Goal: Task Accomplishment & Management: Manage account settings

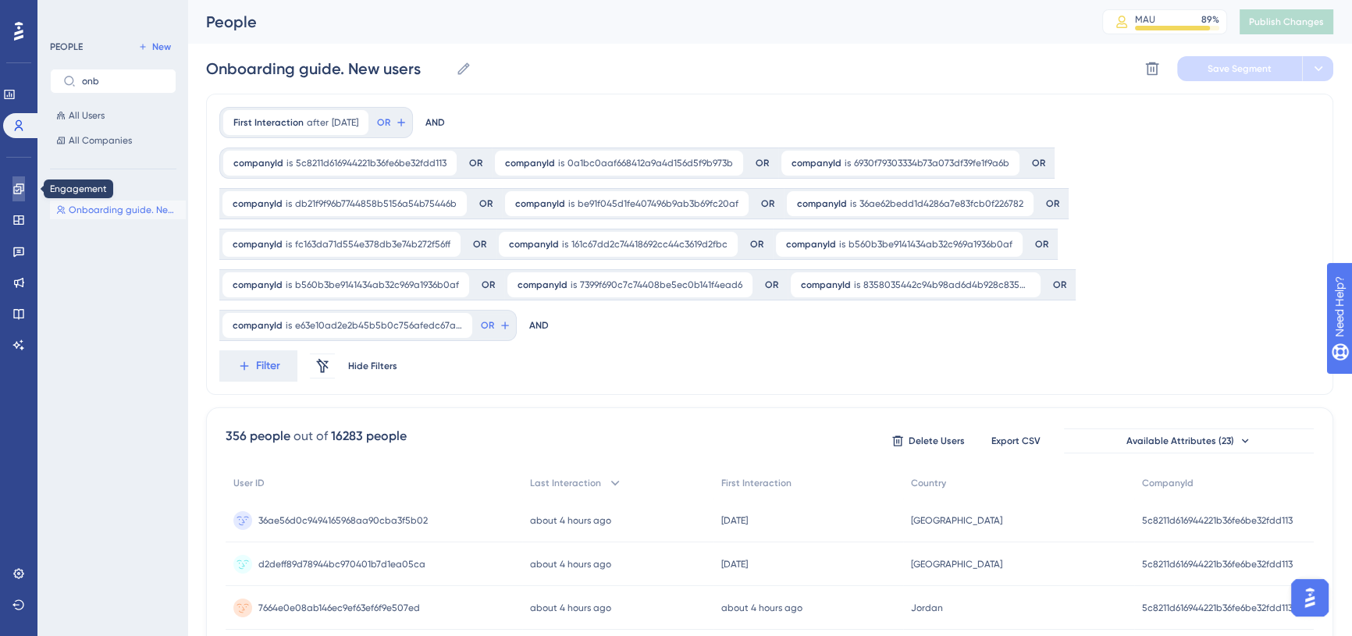
drag, startPoint x: 4, startPoint y: 193, endPoint x: 17, endPoint y: 194, distance: 13.3
click at [12, 193] on link at bounding box center [18, 188] width 12 height 25
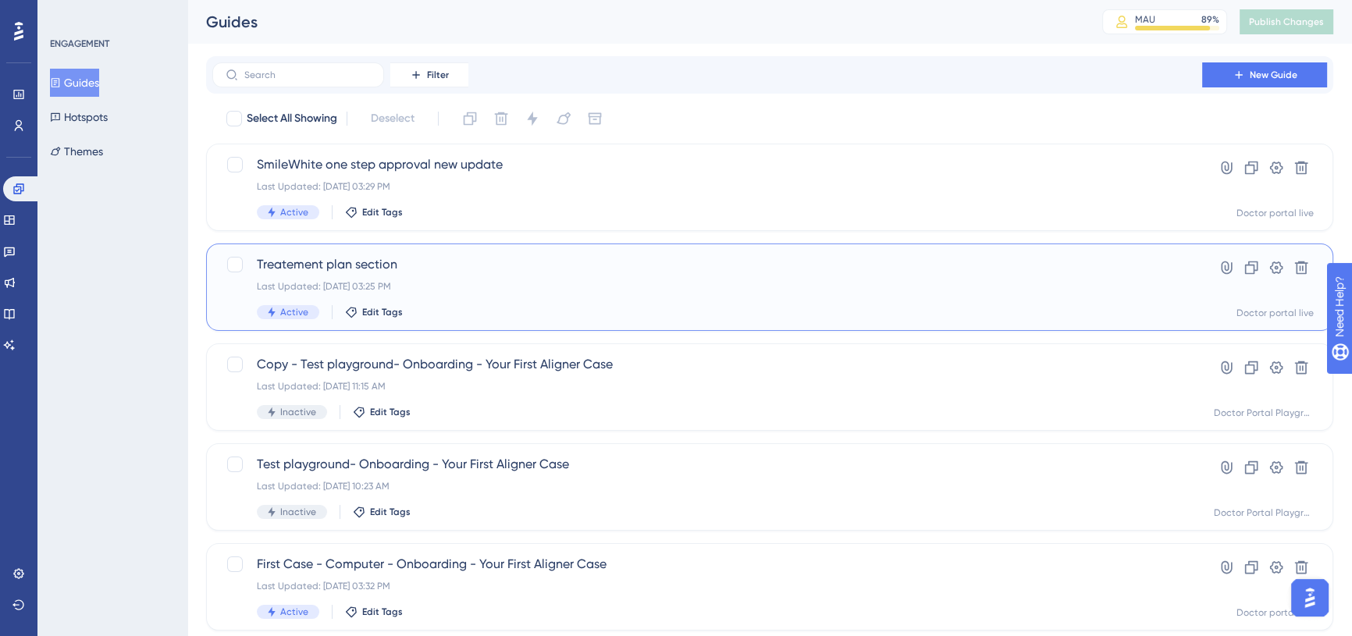
click at [374, 248] on div "Treatement plan section Last Updated: Sep 24 2025, 03:25 PM Active Edit Tags Hy…" at bounding box center [770, 287] width 1128 height 87
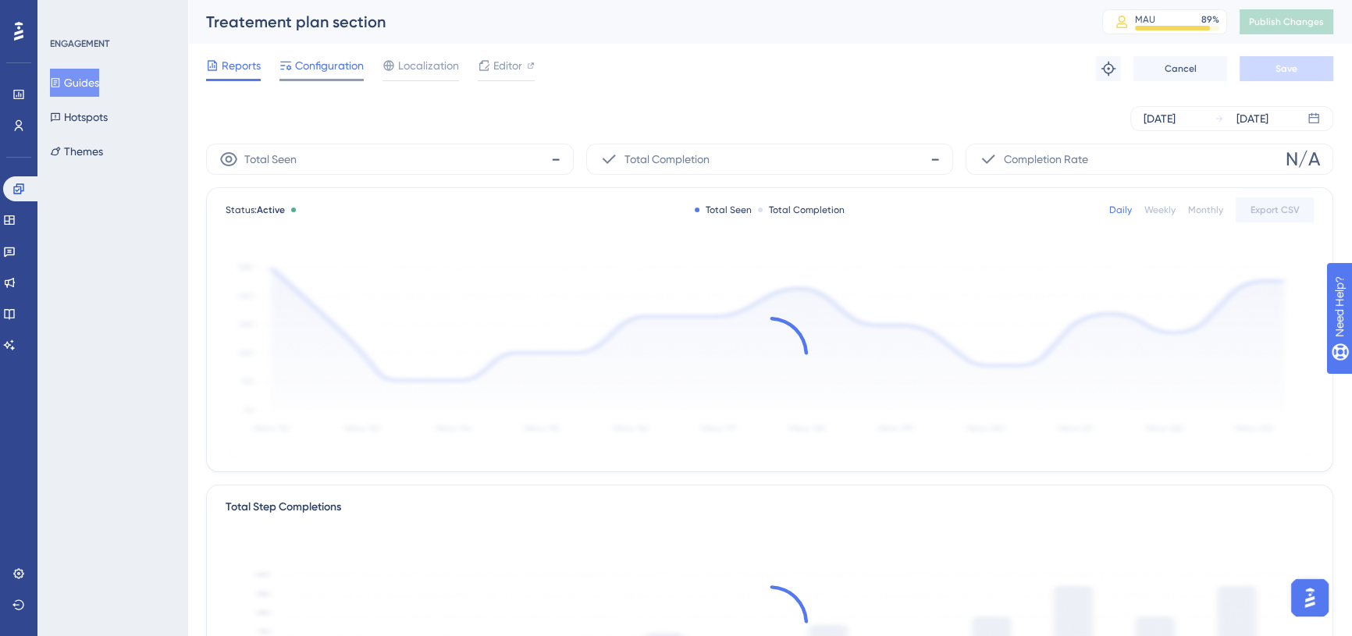
click at [358, 77] on div "Configuration" at bounding box center [322, 68] width 84 height 25
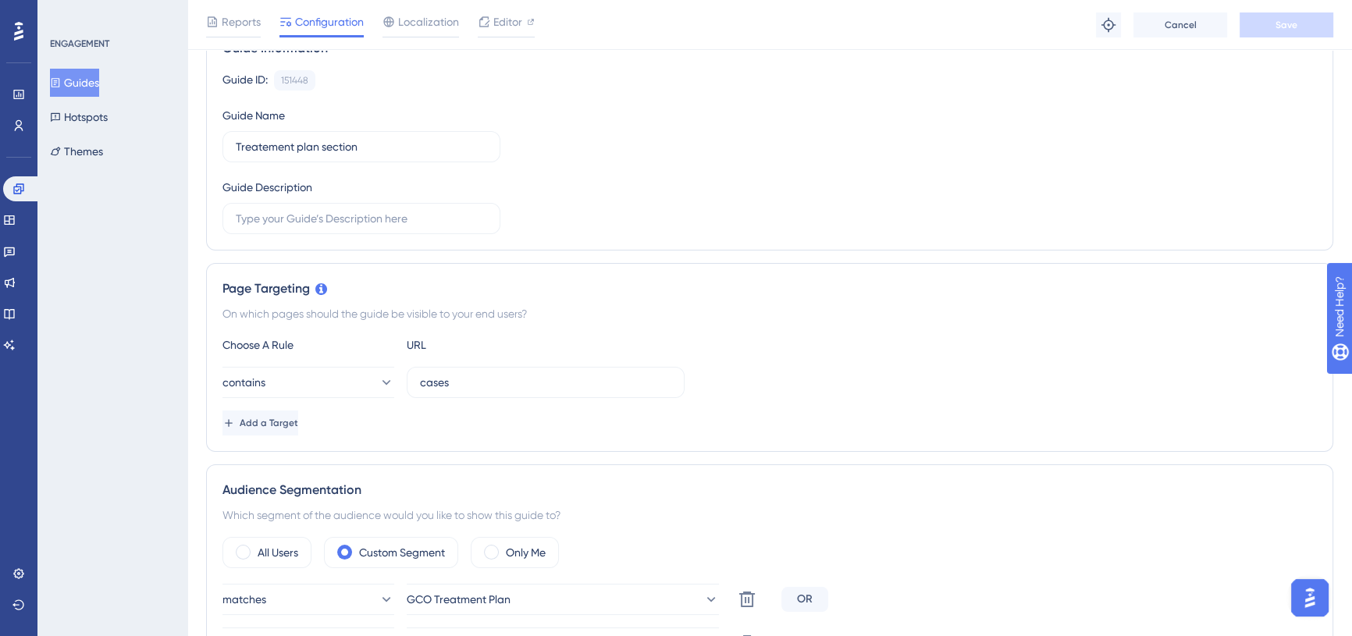
scroll to position [355, 0]
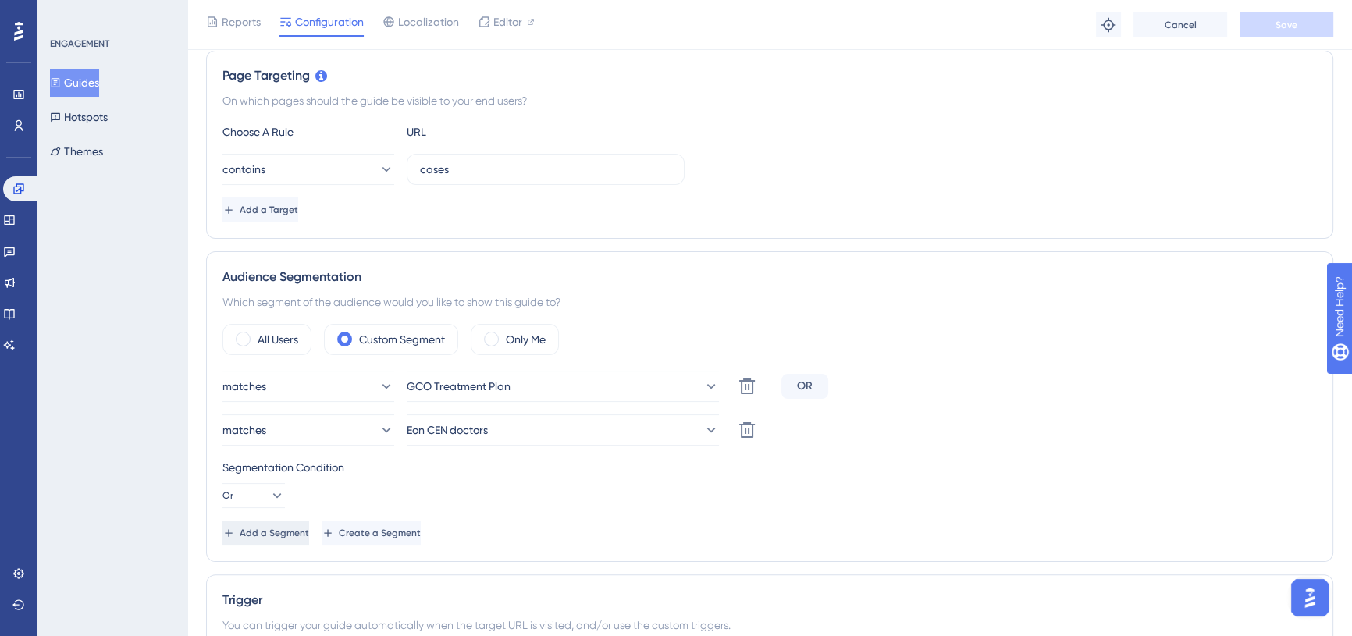
click at [288, 522] on button "Add a Segment" at bounding box center [266, 533] width 87 height 25
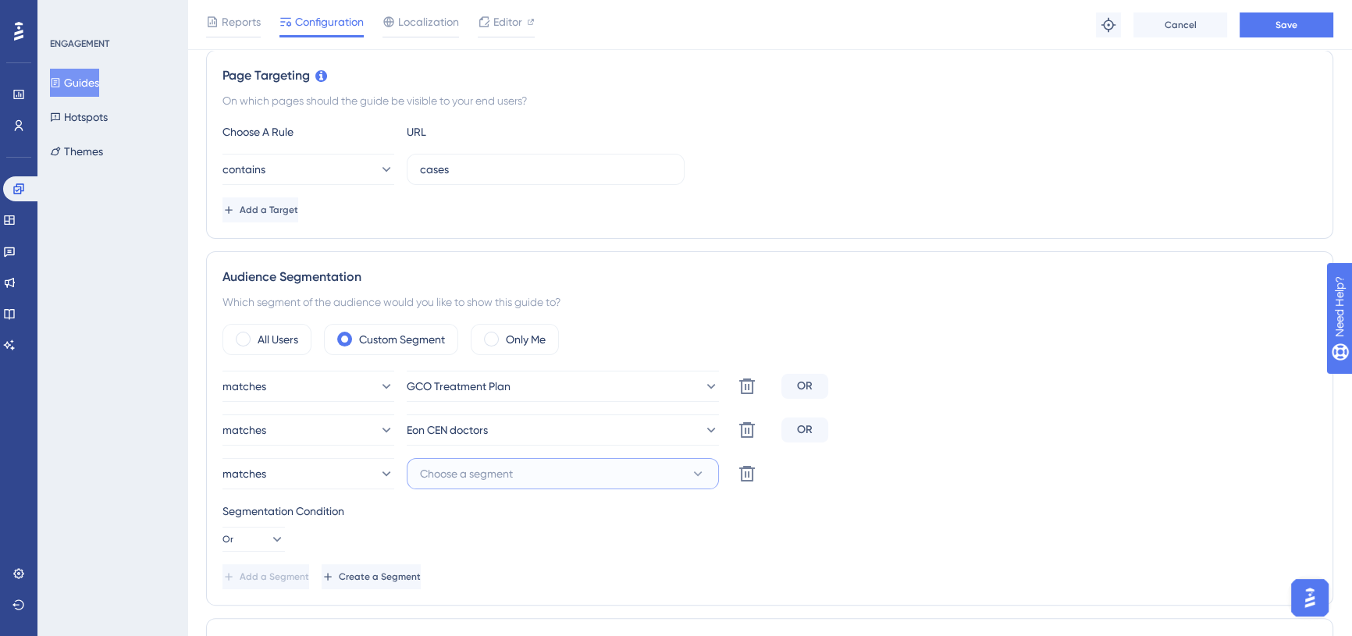
click at [450, 480] on span "Choose a segment" at bounding box center [466, 474] width 93 height 19
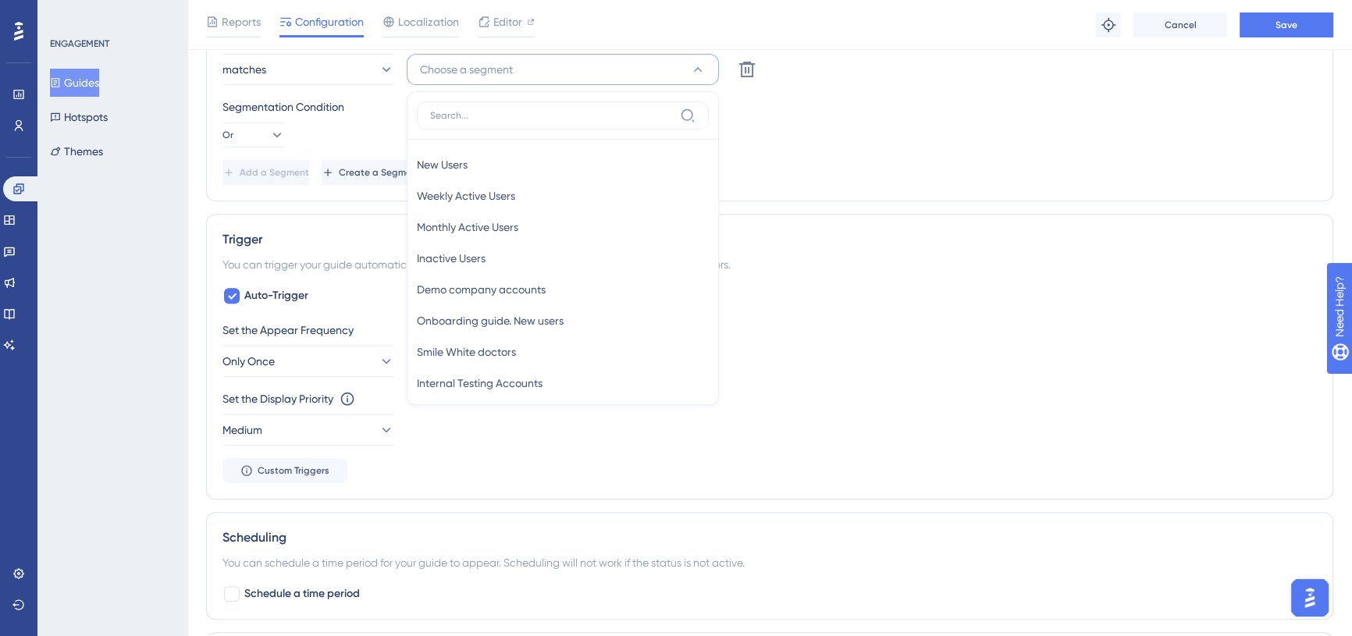
click at [109, 226] on div "ENGAGEMENT Guides Hotspots Themes" at bounding box center [112, 318] width 150 height 636
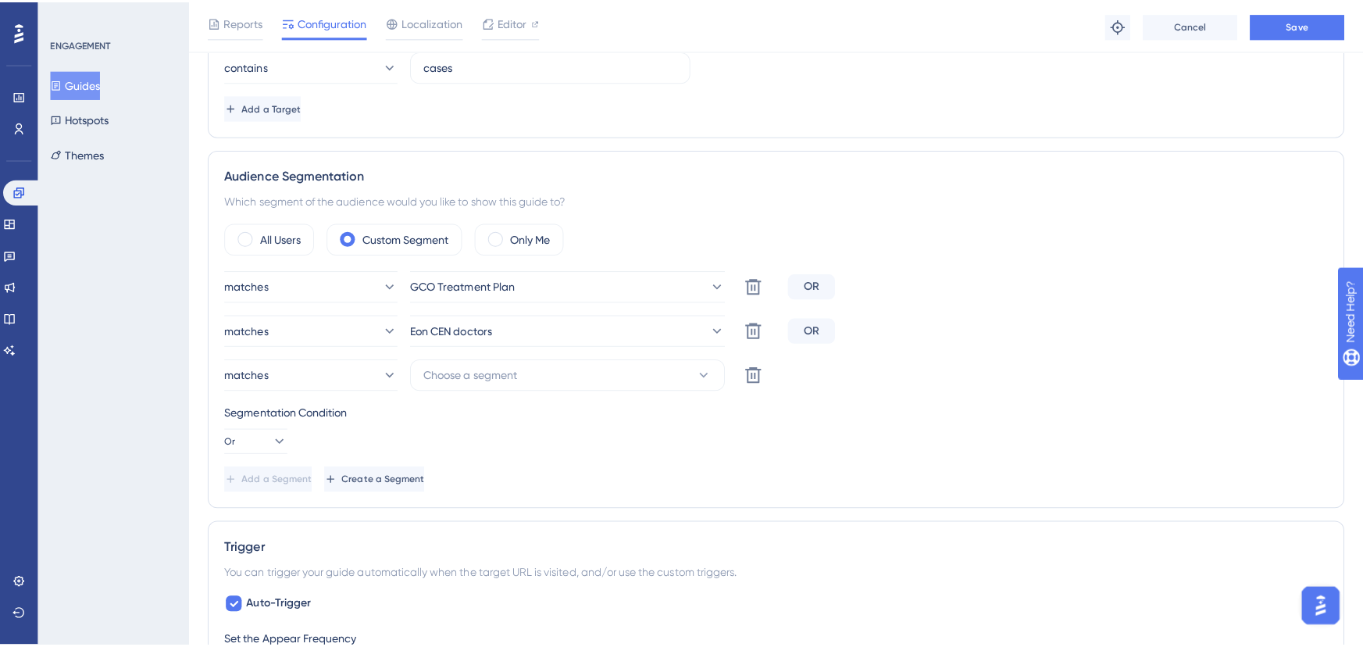
scroll to position [404, 0]
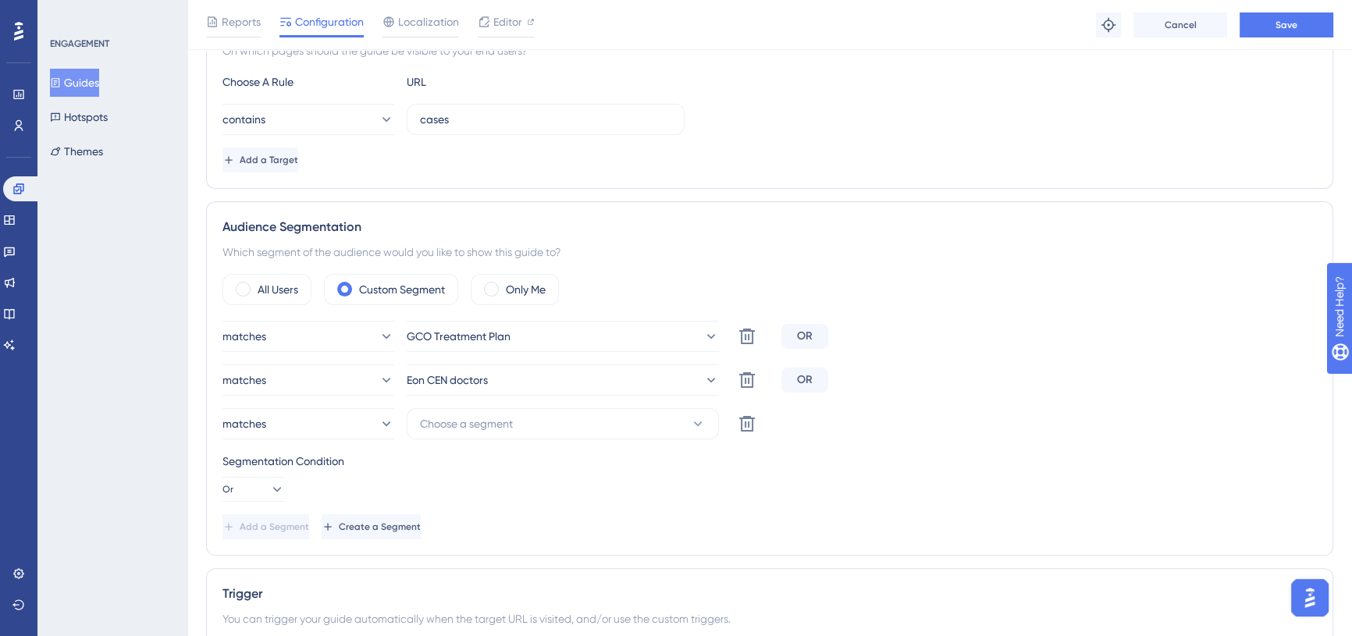
click at [12, 135] on div "Users" at bounding box center [18, 125] width 12 height 25
click at [25, 127] on link at bounding box center [18, 125] width 12 height 25
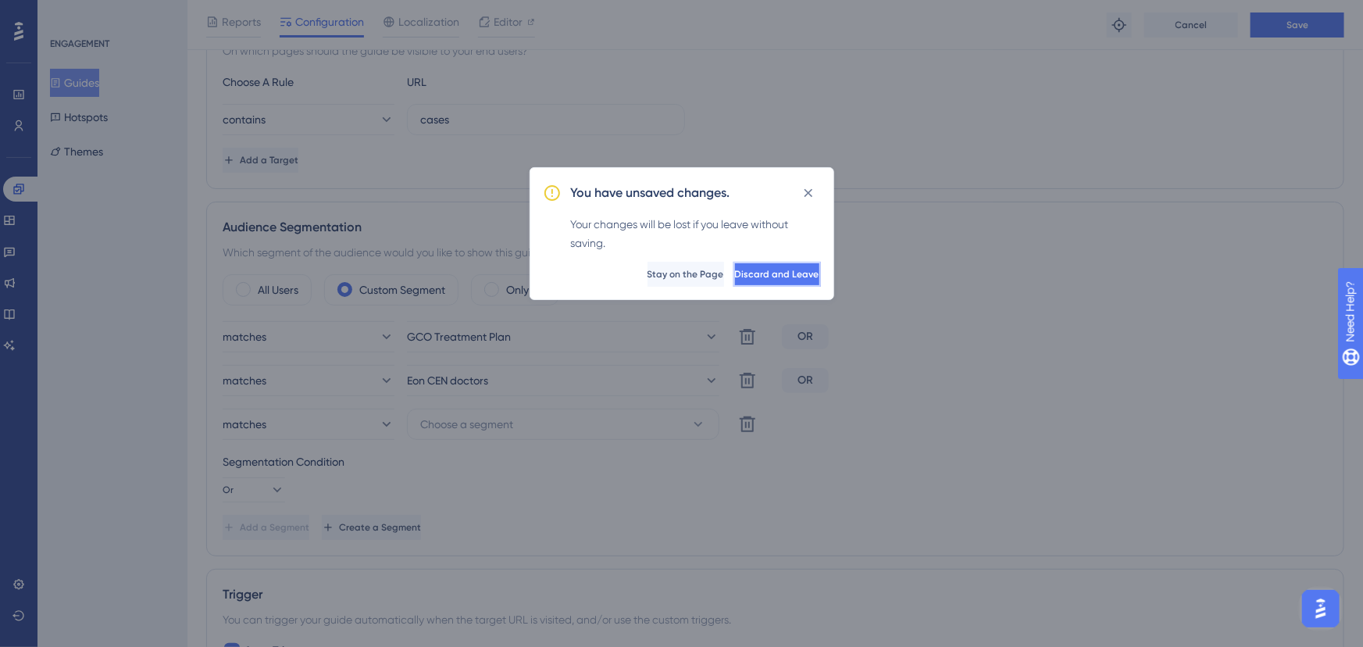
click at [818, 280] on button "Discard and Leave" at bounding box center [776, 274] width 87 height 25
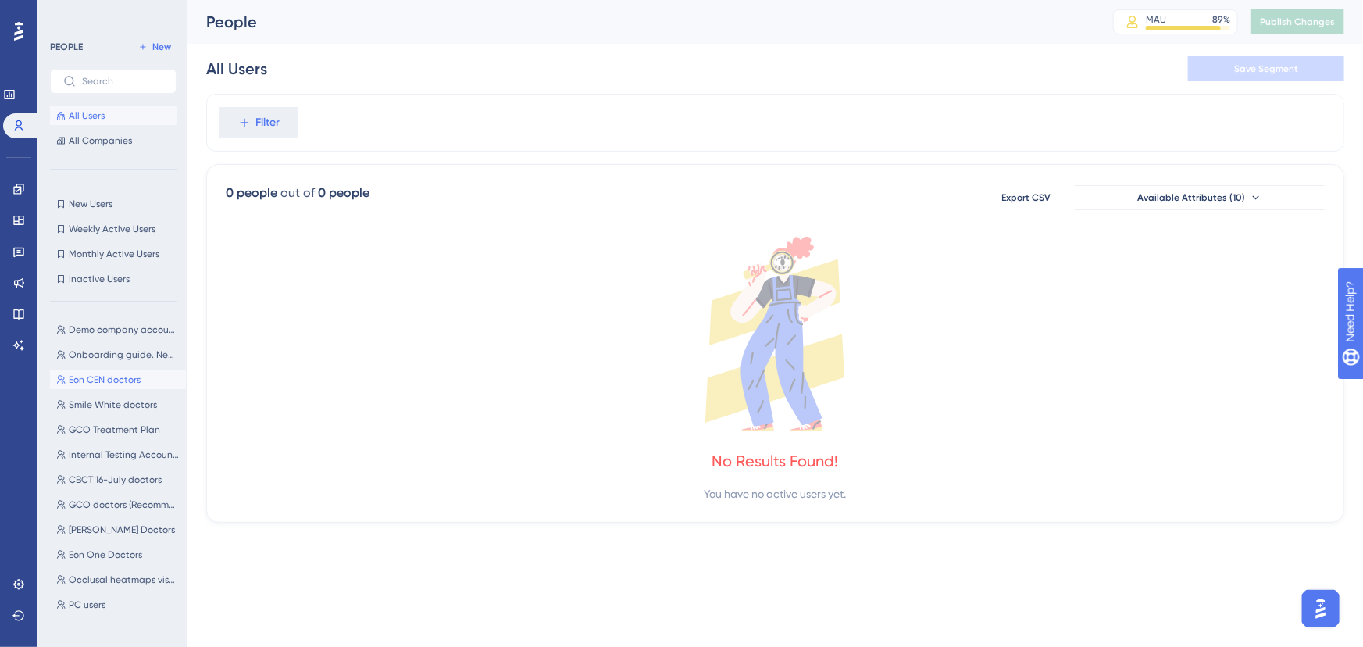
click at [110, 383] on span "Eon CEN doctors" at bounding box center [105, 379] width 72 height 12
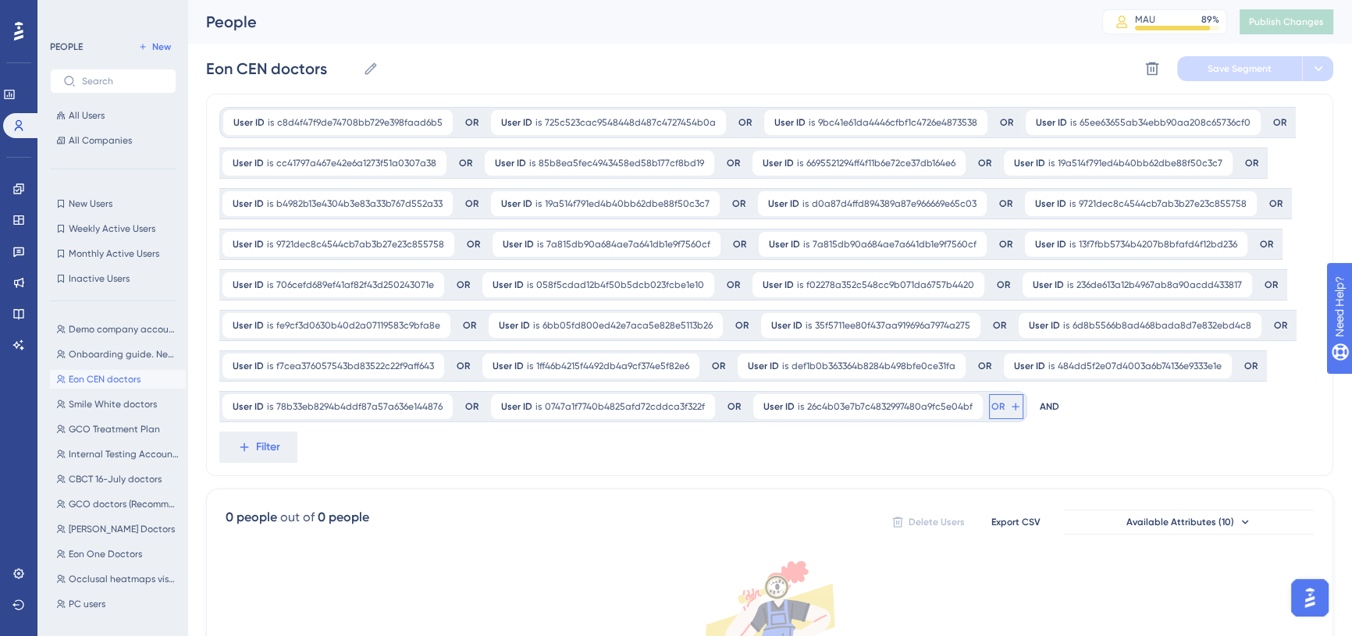
click at [992, 405] on span "OR" at bounding box center [998, 407] width 13 height 12
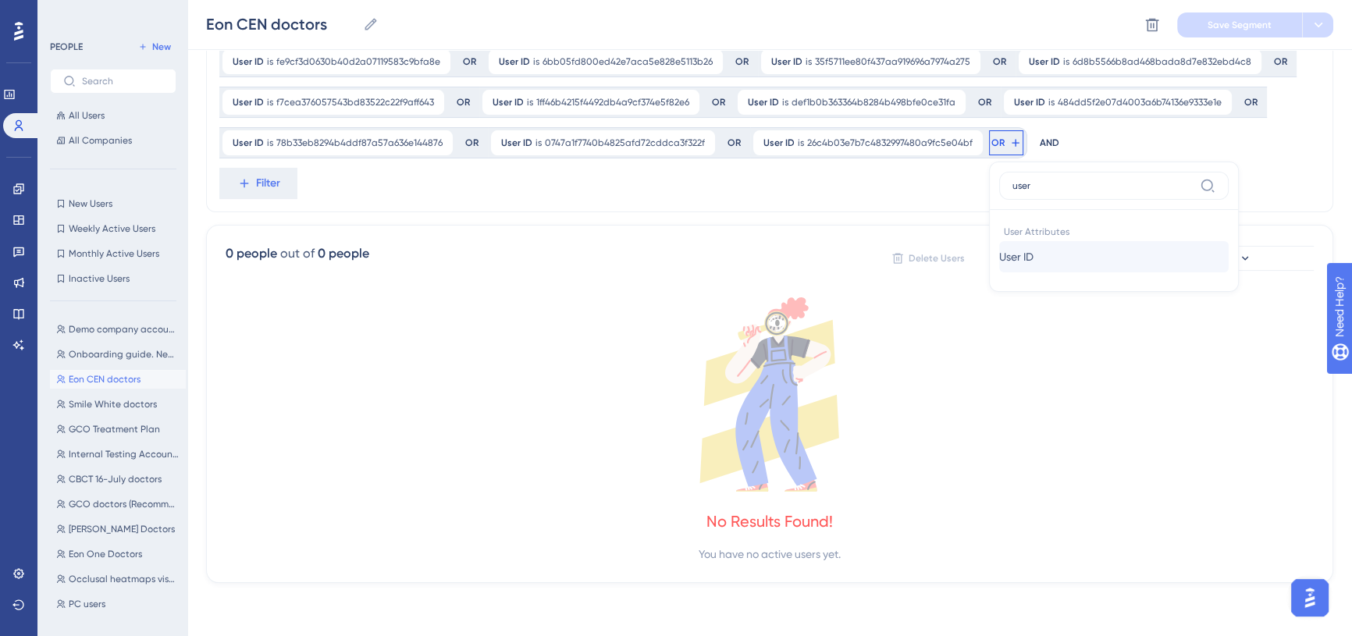
type input "user"
click at [1044, 261] on button "User ID User ID" at bounding box center [1114, 256] width 230 height 31
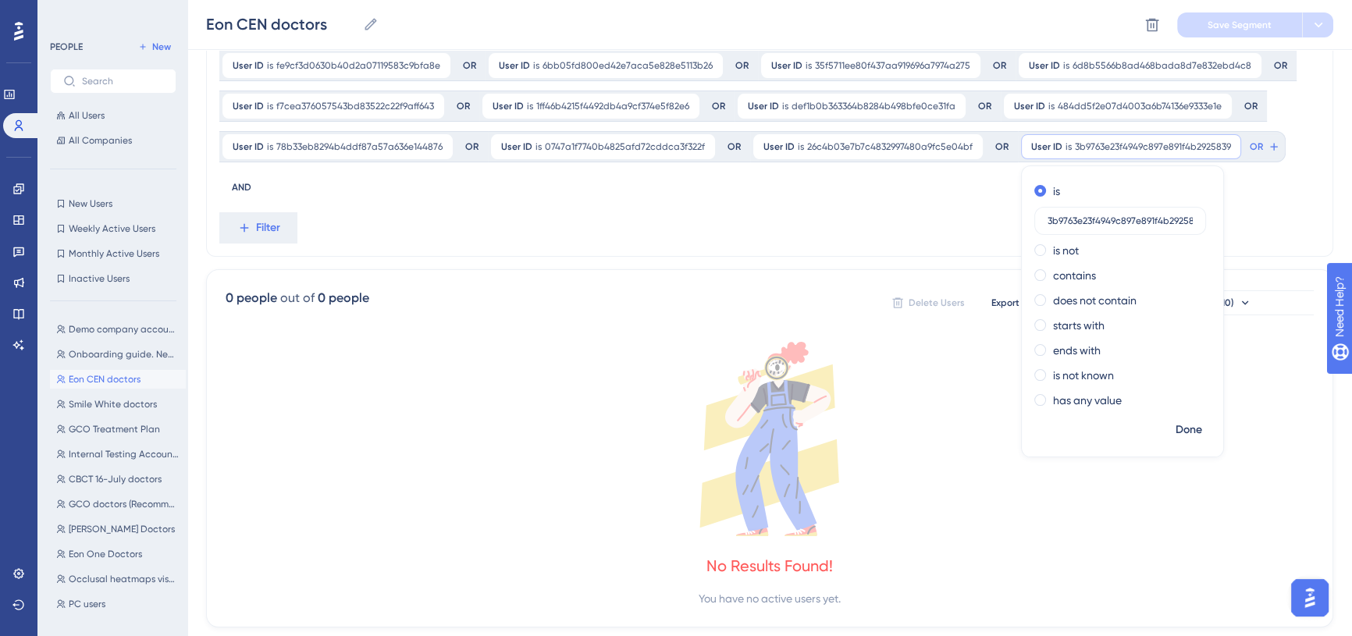
scroll to position [0, 9]
type input "3b9763e23f4949c897e891f4b2925839"
click at [1178, 436] on span "Done" at bounding box center [1189, 430] width 27 height 19
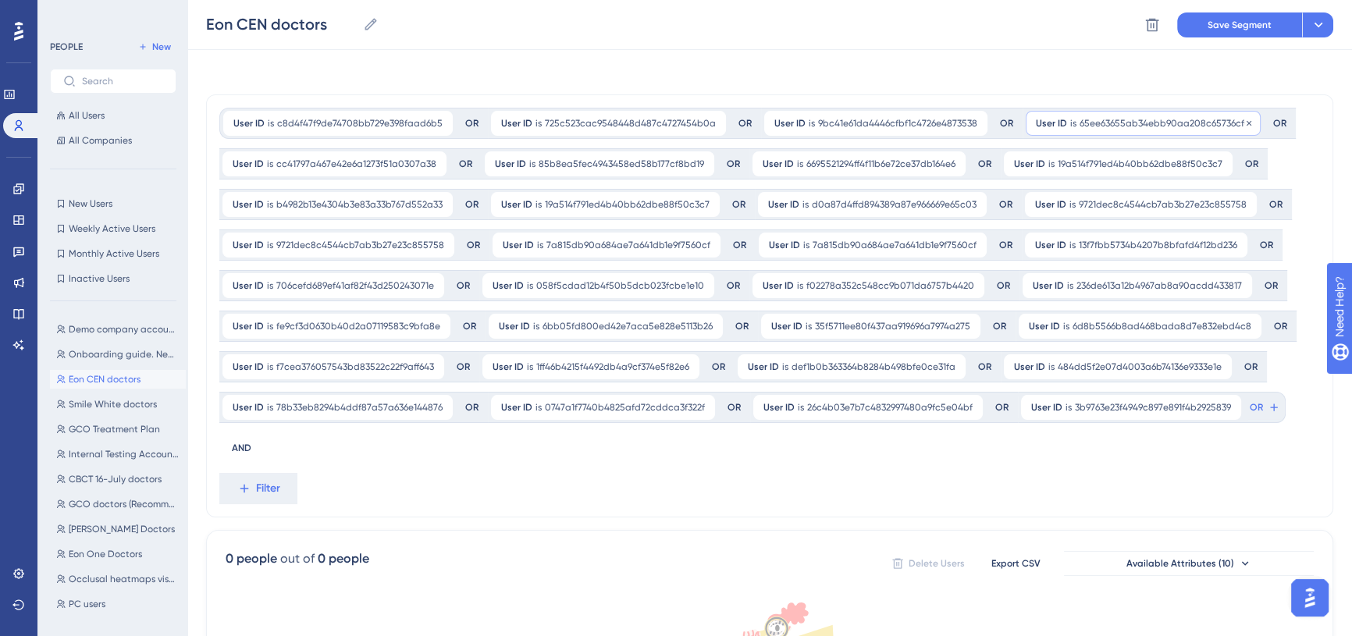
scroll to position [0, 0]
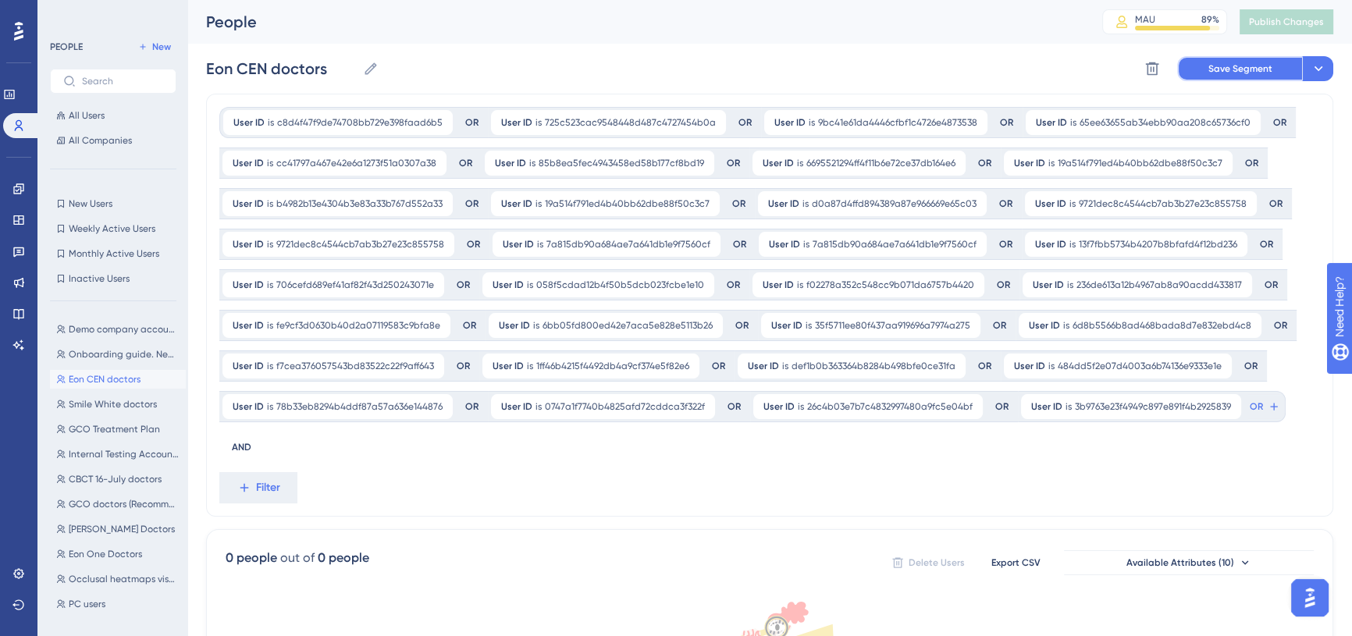
click at [1214, 58] on button "Save Segment" at bounding box center [1240, 68] width 125 height 25
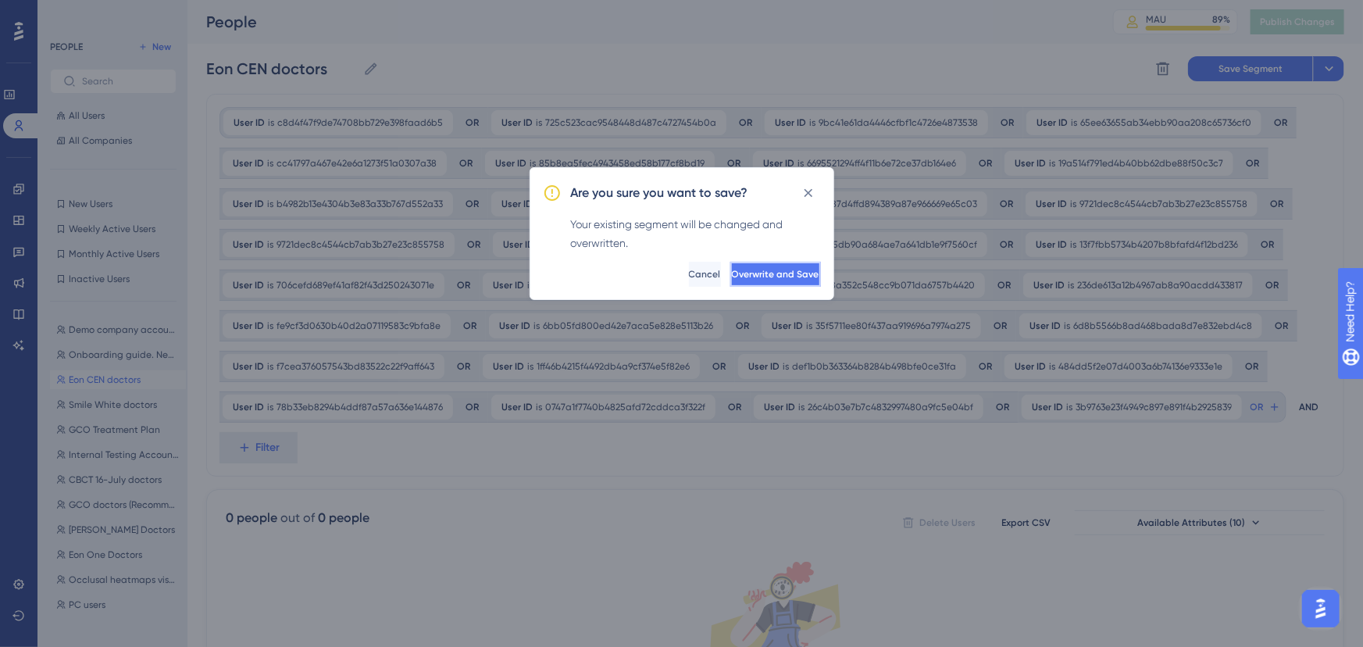
click at [778, 268] on span "Overwrite and Save" at bounding box center [775, 274] width 87 height 12
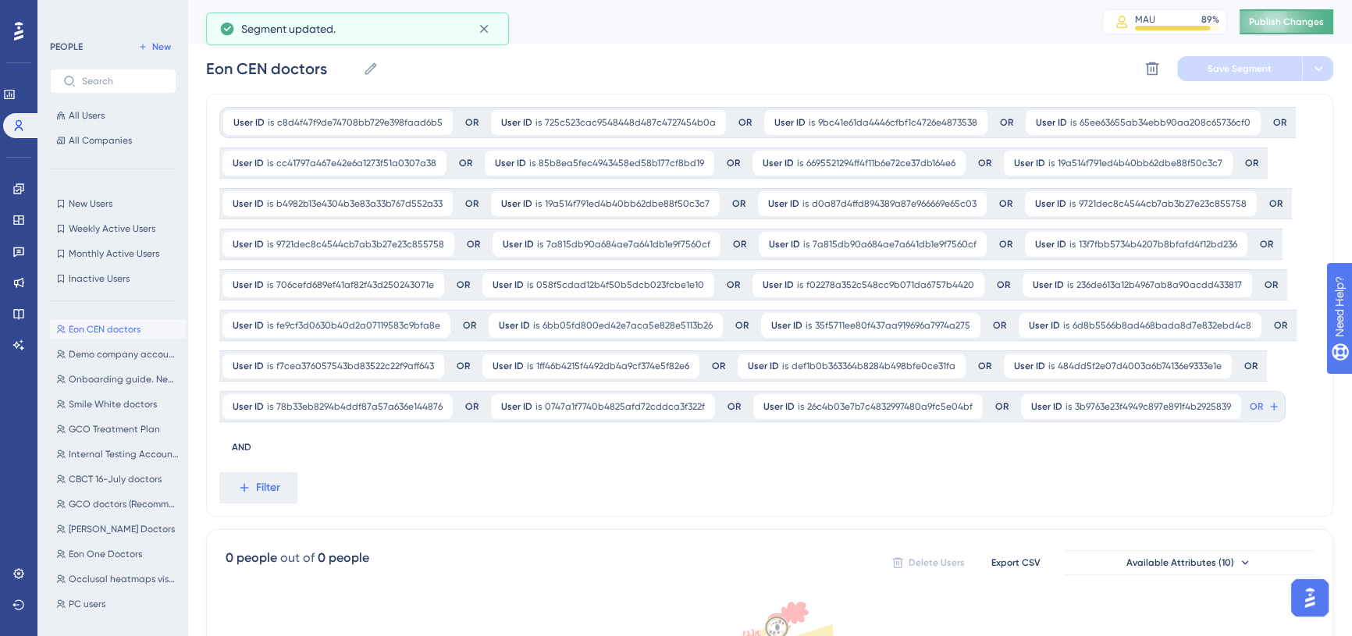
click at [1311, 27] on span "Publish Changes" at bounding box center [1286, 22] width 75 height 12
click at [111, 328] on span "Eon CEN doctors" at bounding box center [105, 329] width 72 height 12
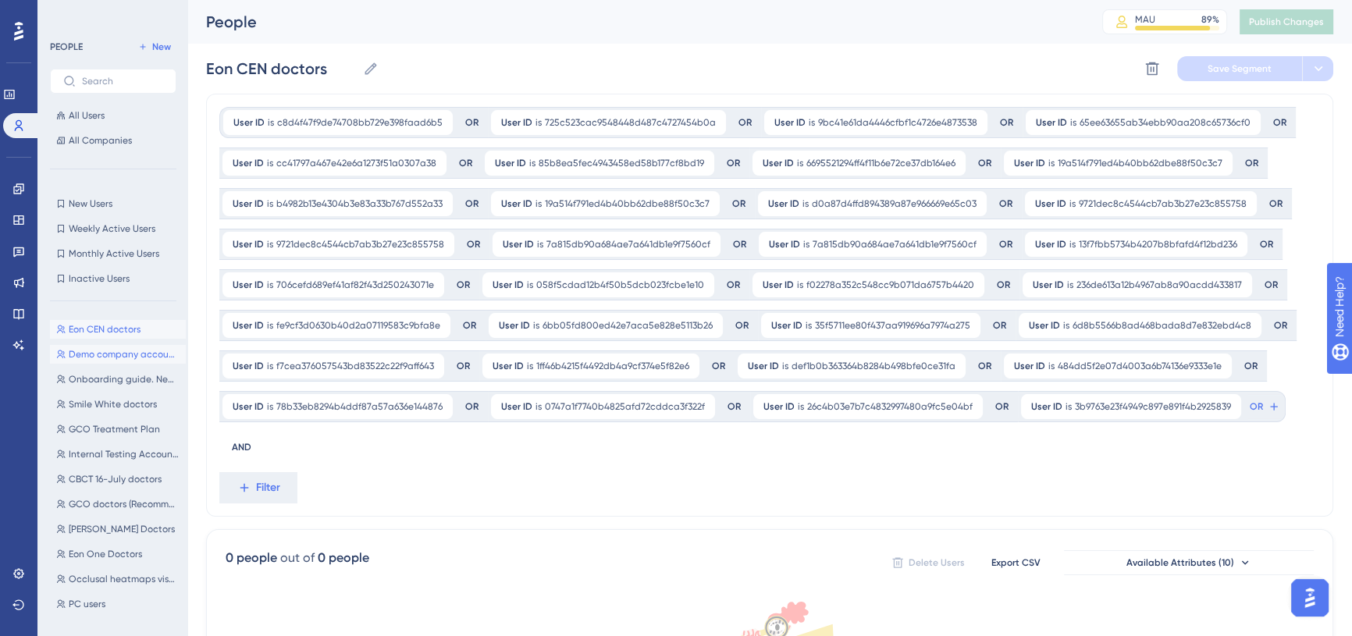
click at [117, 347] on button "Demo company accounts Demo company accounts" at bounding box center [118, 354] width 136 height 19
type input "Demo company accounts"
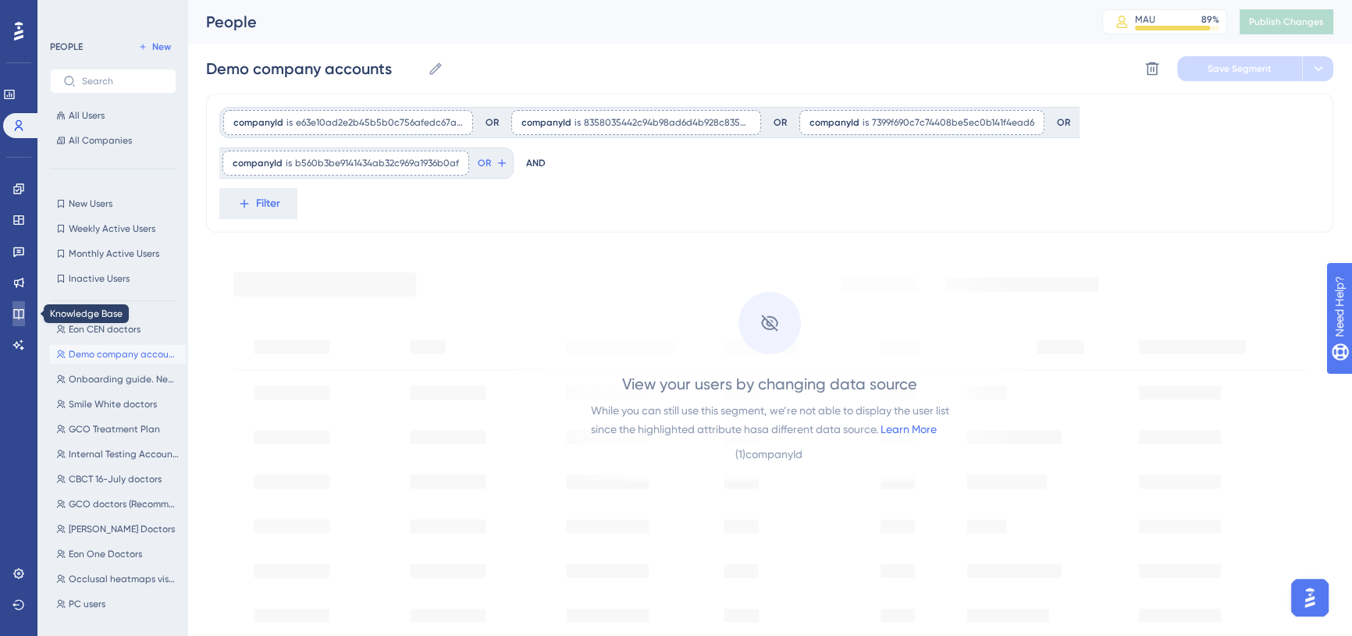
click at [17, 306] on link at bounding box center [18, 313] width 12 height 25
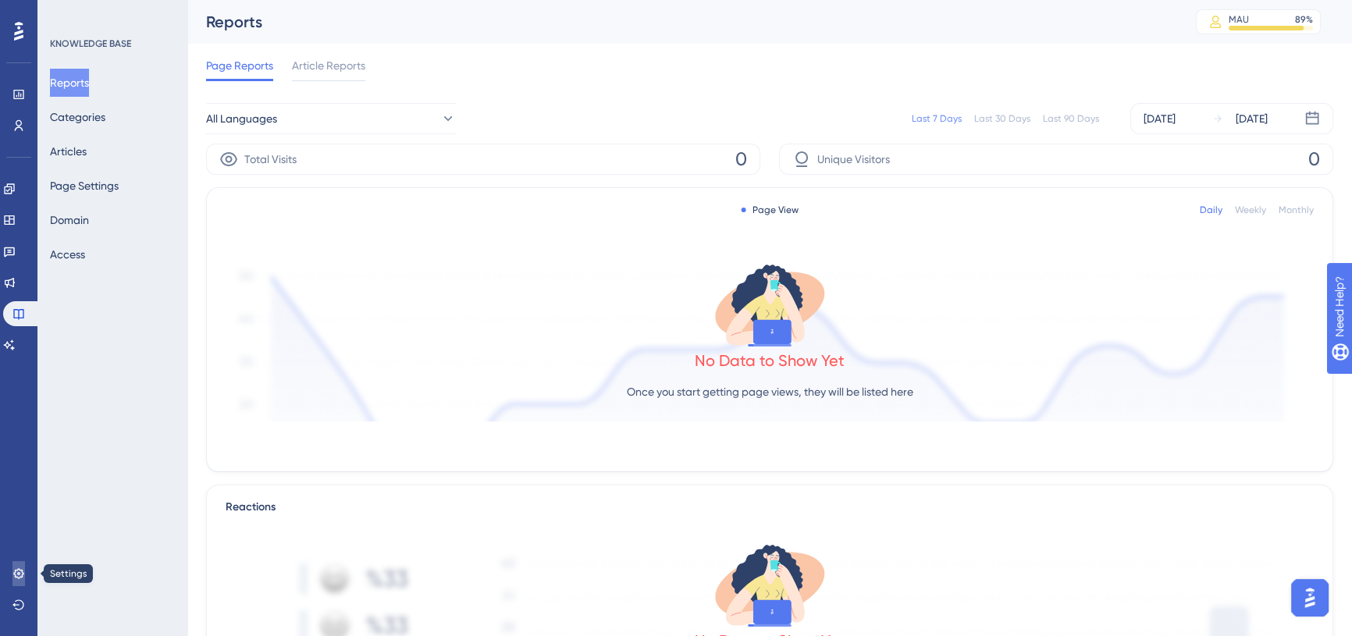
click at [23, 570] on icon at bounding box center [18, 574] width 12 height 12
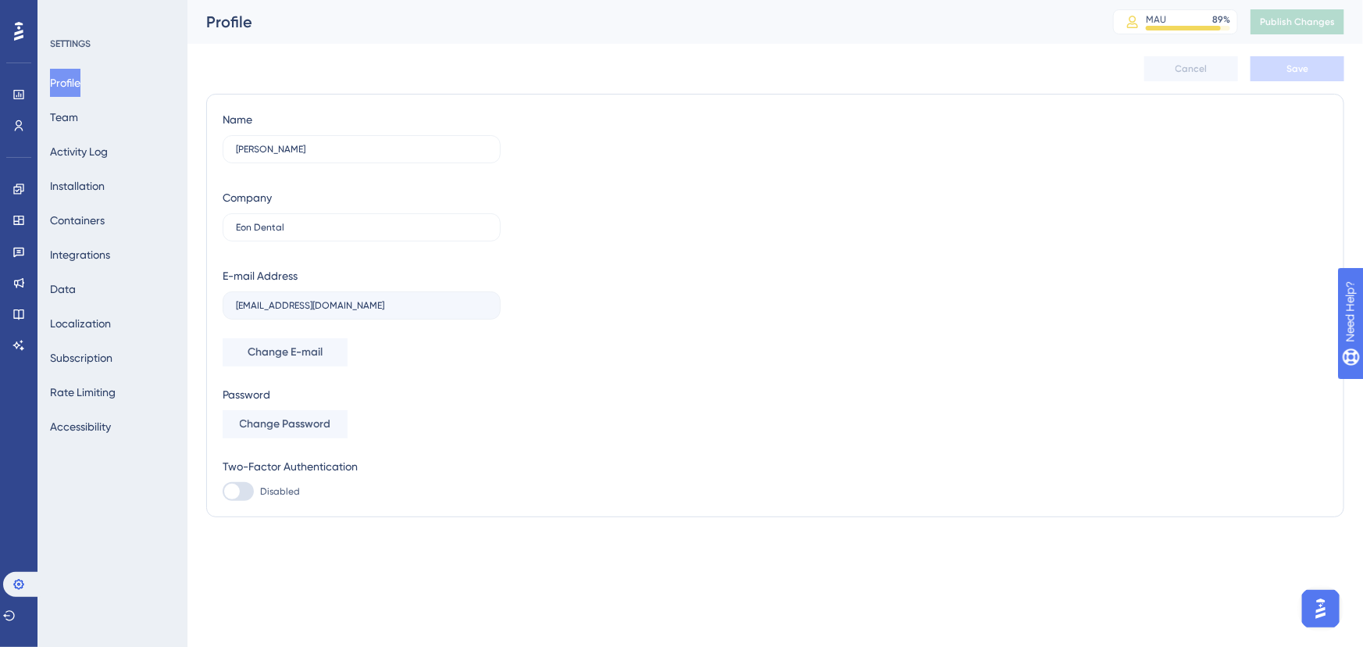
click at [130, 241] on div "Profile Team Activity Log Installation Containers Integrations Data Localizatio…" at bounding box center [113, 255] width 126 height 372
click at [110, 253] on button "Integrations" at bounding box center [80, 255] width 60 height 28
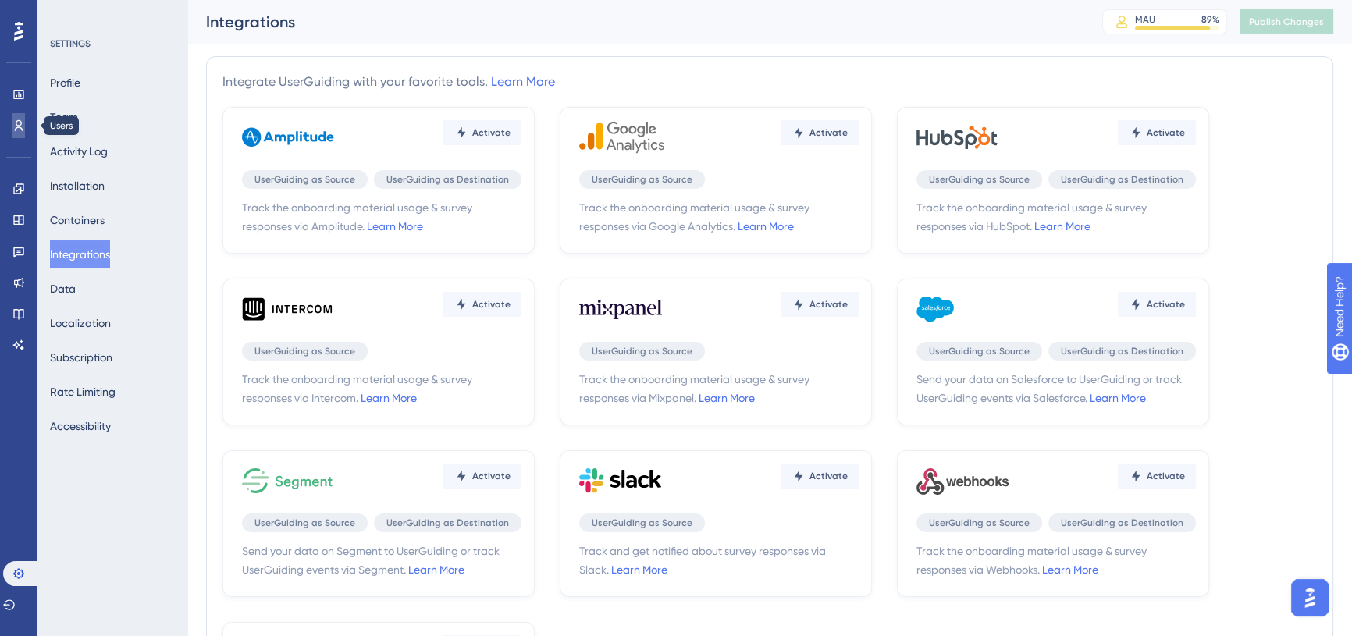
click at [20, 117] on link at bounding box center [18, 125] width 12 height 25
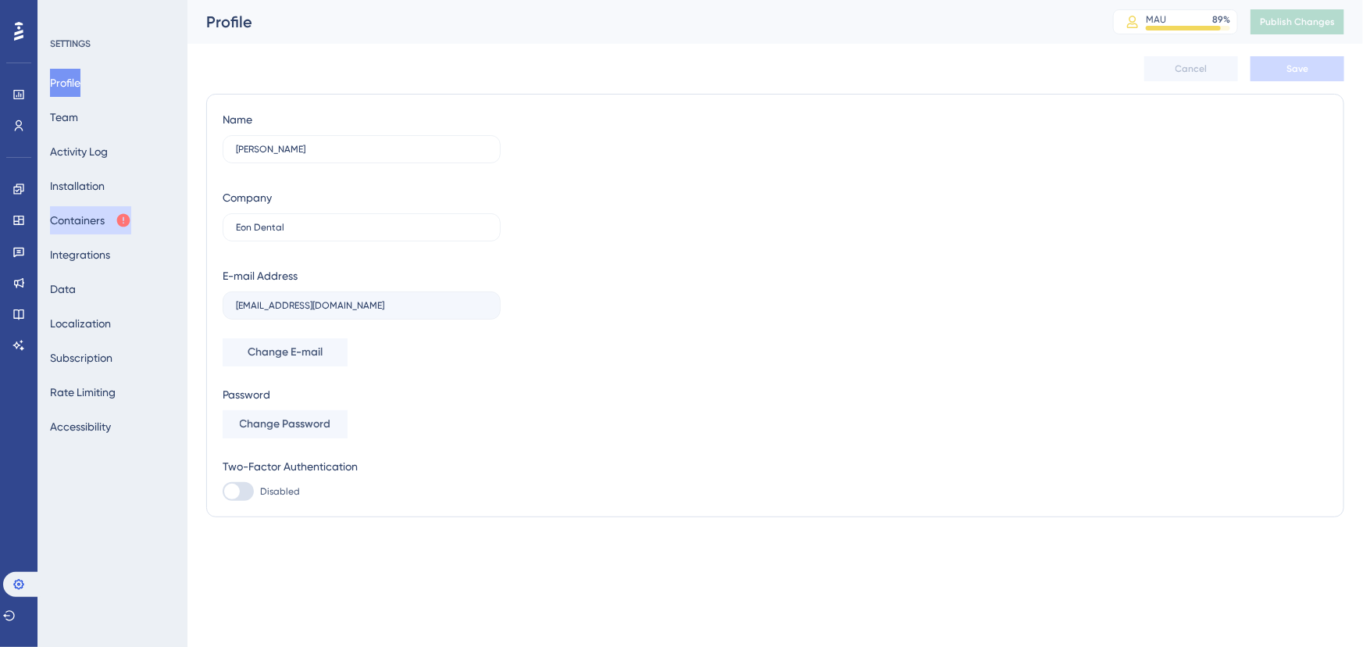
click at [131, 230] on button "Containers" at bounding box center [90, 220] width 81 height 28
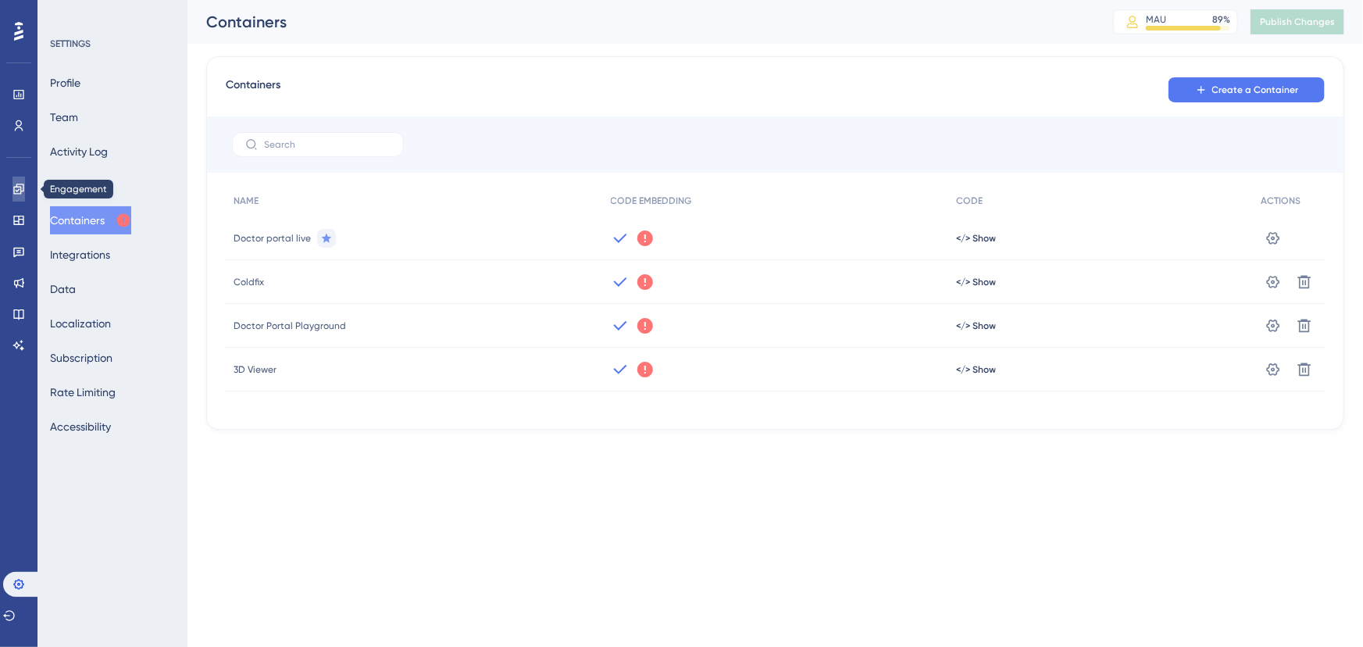
click at [21, 194] on icon at bounding box center [18, 189] width 12 height 12
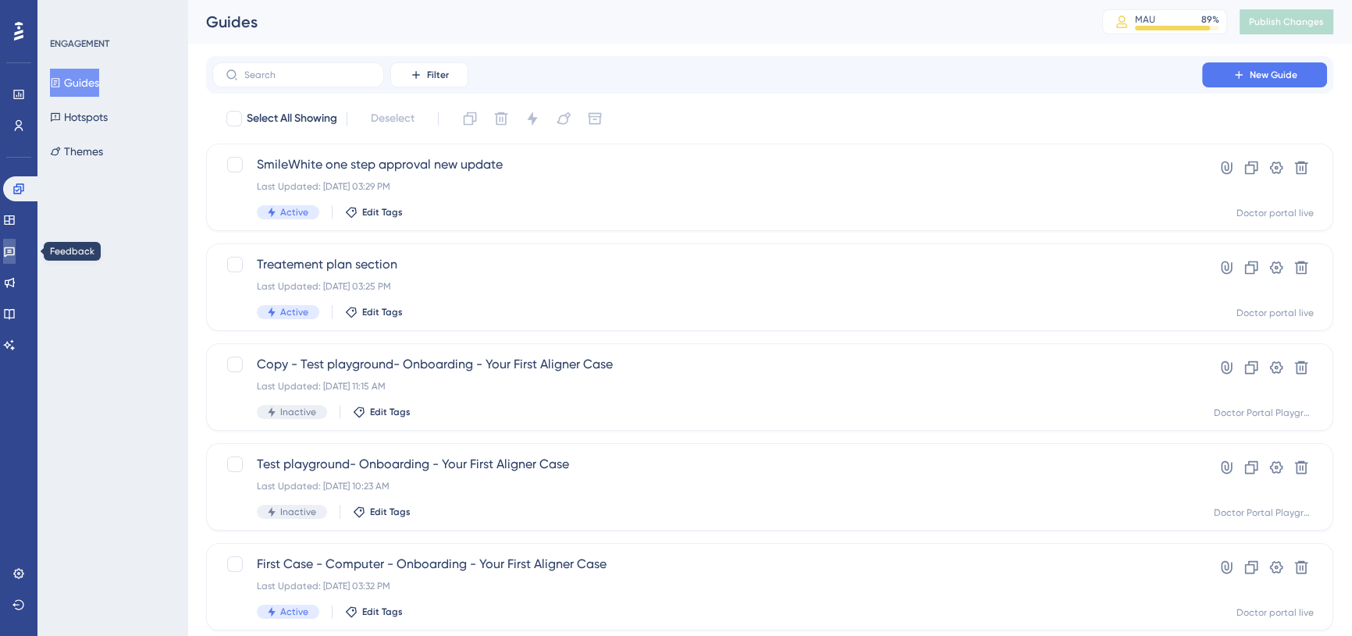
click at [16, 251] on icon at bounding box center [9, 251] width 12 height 12
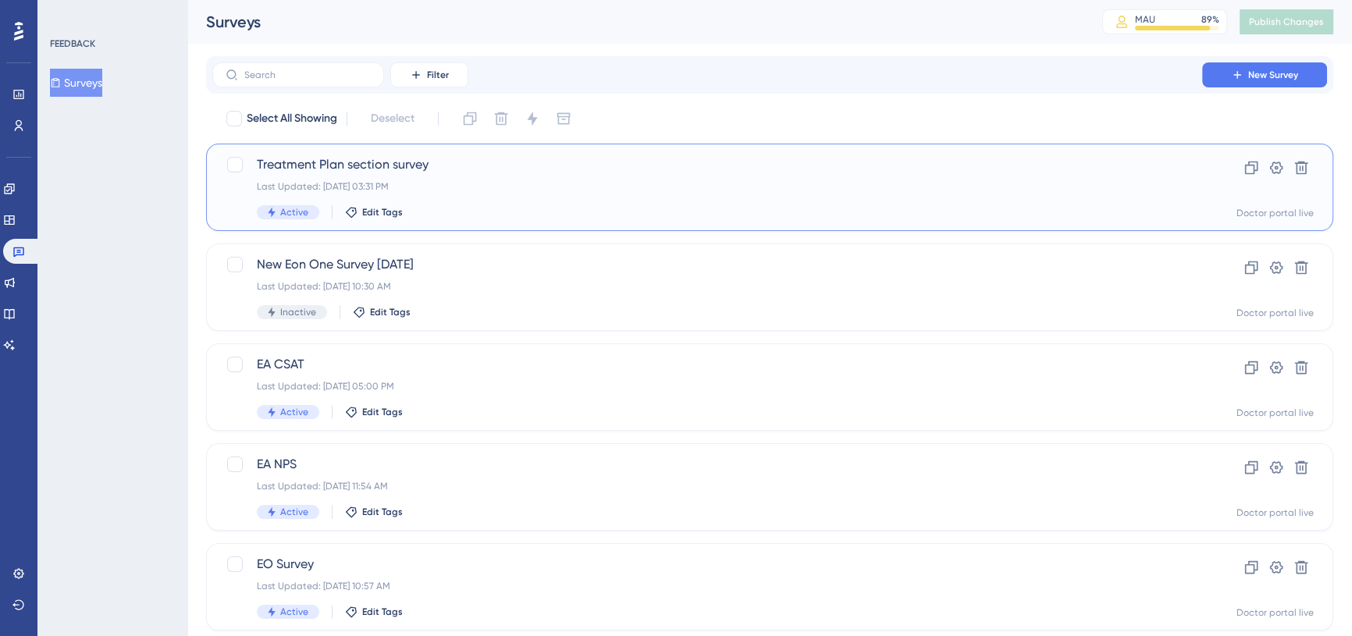
click at [432, 179] on div "Treatment Plan section survey Last Updated: [DATE] 03:31 PM Active Edit Tags" at bounding box center [707, 187] width 901 height 64
